Goal: Check status: Check status

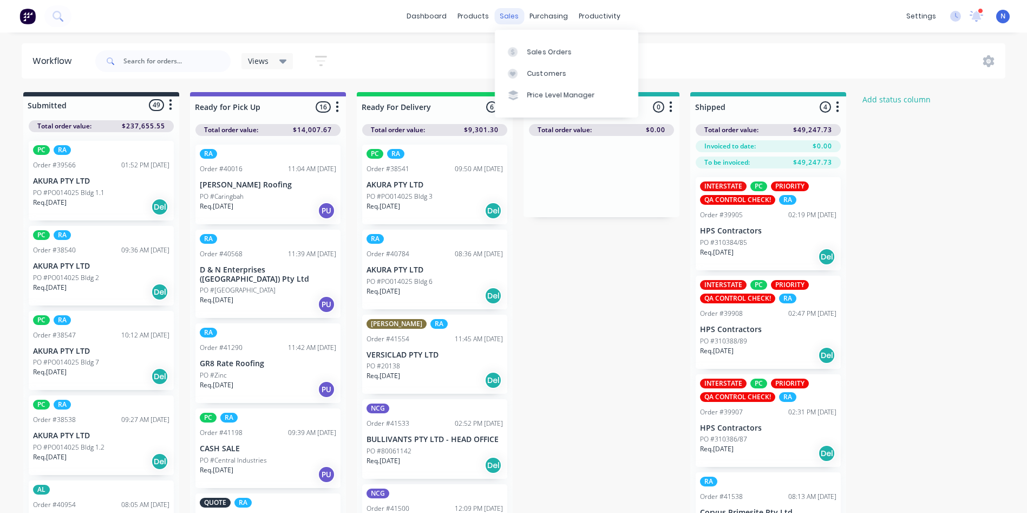
click at [508, 19] on div "sales" at bounding box center [509, 16] width 30 height 16
click at [537, 54] on div "Sales Orders" at bounding box center [549, 52] width 44 height 10
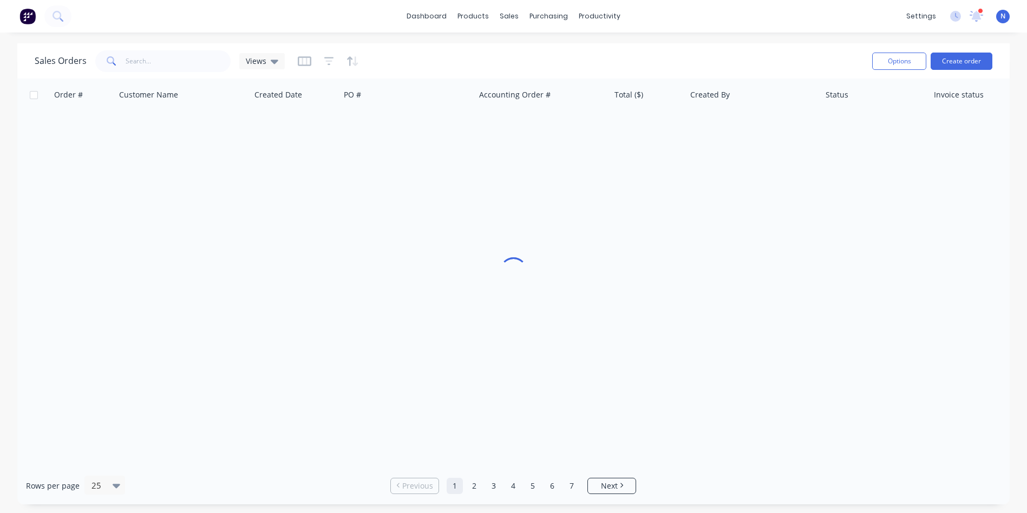
click at [537, 54] on div "Sales Orders Views" at bounding box center [449, 61] width 829 height 27
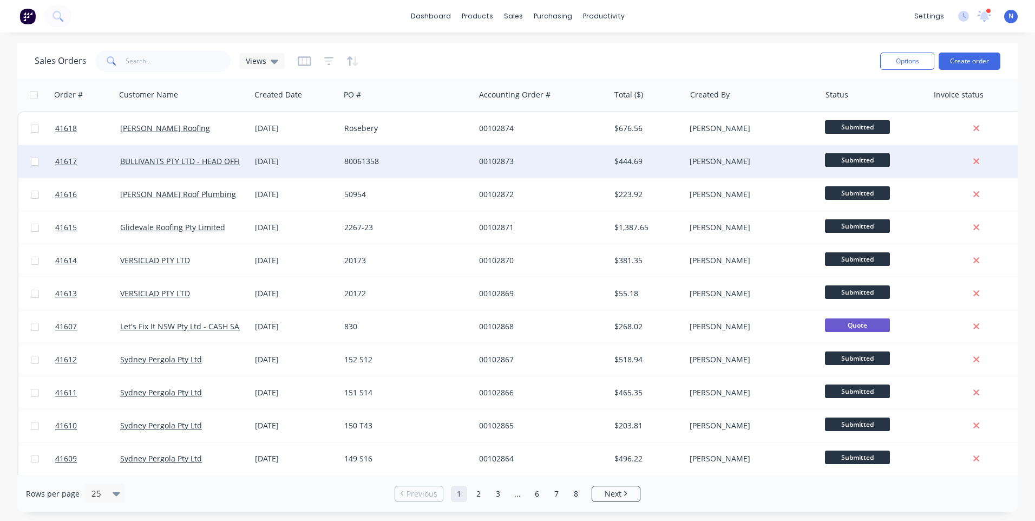
click at [552, 163] on div "00102873" at bounding box center [539, 161] width 120 height 11
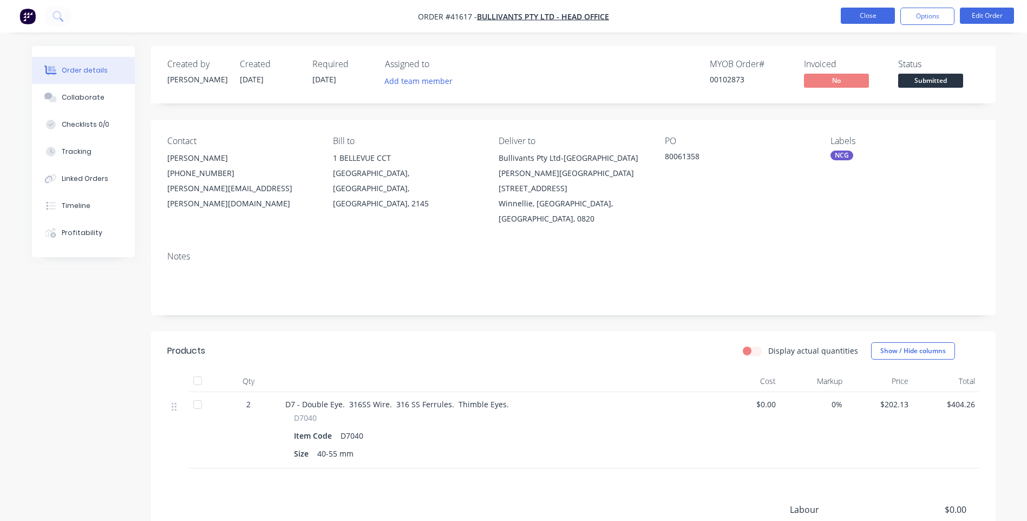
click at [862, 18] on button "Close" at bounding box center [868, 16] width 54 height 16
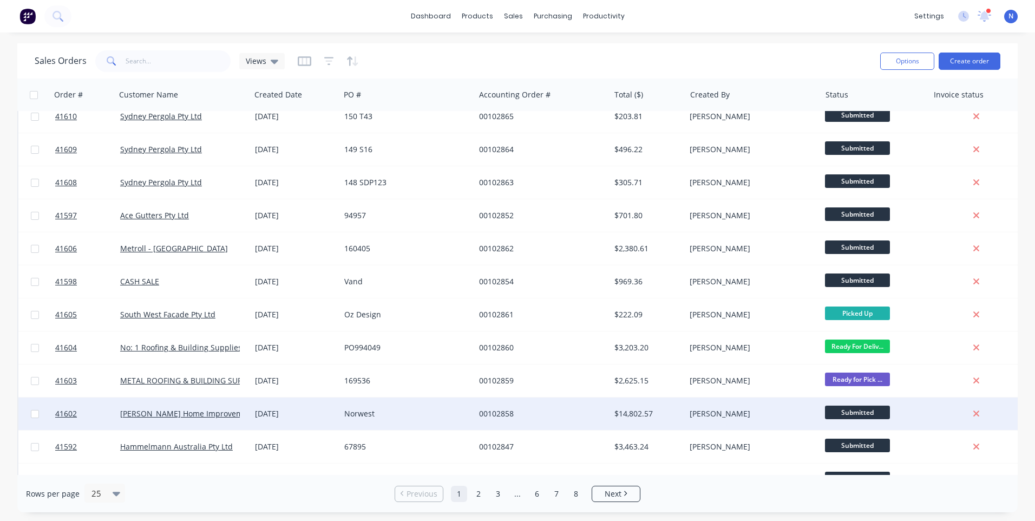
scroll to position [379, 0]
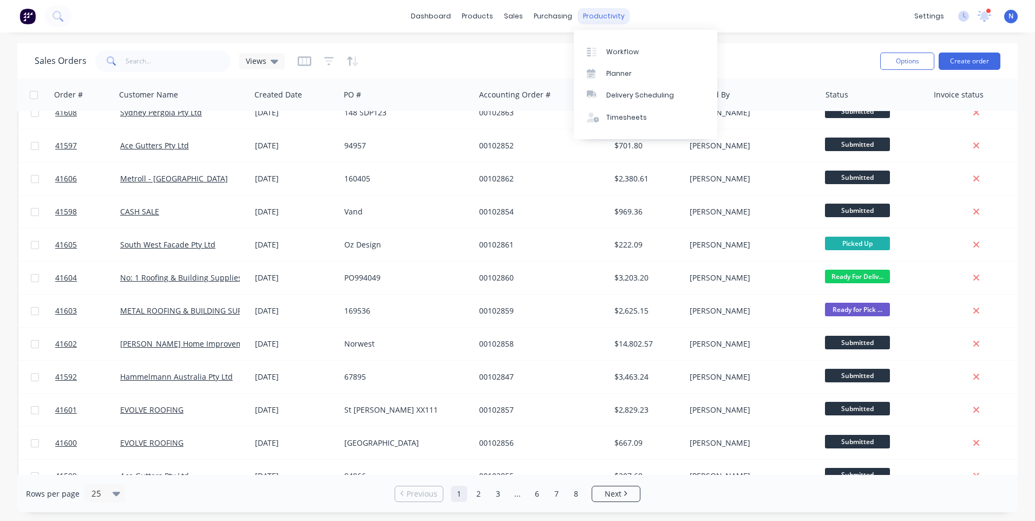
click at [586, 18] on div "productivity" at bounding box center [604, 16] width 53 height 16
click at [593, 7] on div "dashboard products sales purchasing productivity dashboard products Product Cat…" at bounding box center [517, 16] width 1035 height 32
click at [587, 17] on div "productivity" at bounding box center [604, 16] width 53 height 16
click at [612, 49] on div "Workflow" at bounding box center [622, 52] width 32 height 10
